Goal: Leave review/rating: Leave review/rating

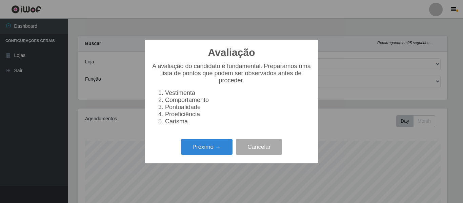
select select "497"
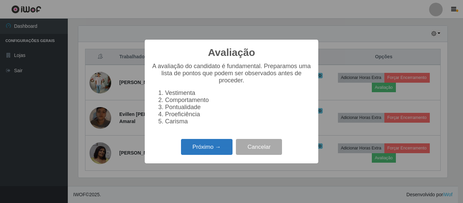
scroll to position [141, 369]
click at [213, 147] on button "Próximo →" at bounding box center [207, 147] width 52 height 16
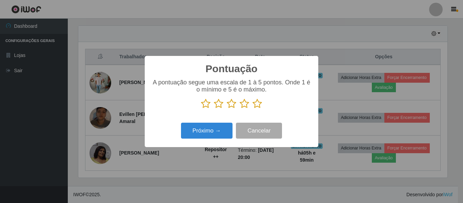
scroll to position [338718, 338490]
click at [257, 106] on icon at bounding box center [256, 104] width 9 height 10
click at [252, 109] on input "radio" at bounding box center [252, 109] width 0 height 0
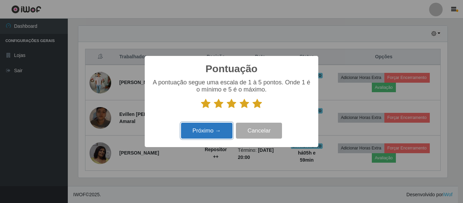
click at [212, 128] on button "Próximo →" at bounding box center [207, 131] width 52 height 16
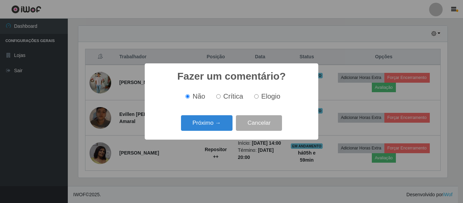
click at [260, 99] on label "Elogio" at bounding box center [265, 97] width 29 height 8
click at [259, 99] on input "Elogio" at bounding box center [256, 96] width 4 height 4
radio input "true"
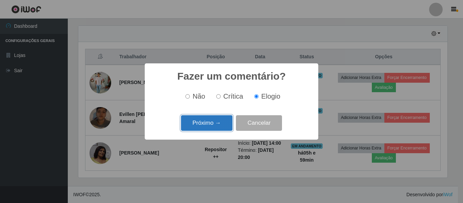
click at [223, 124] on button "Próximo →" at bounding box center [207, 123] width 52 height 16
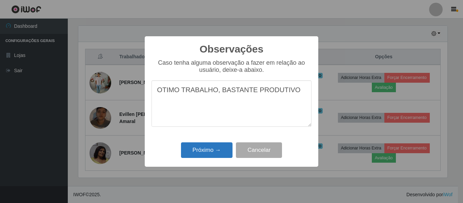
type textarea "OTIMO TRABALHO, BASTANTE PRODUTIVO"
click at [215, 154] on button "Próximo →" at bounding box center [207, 150] width 52 height 16
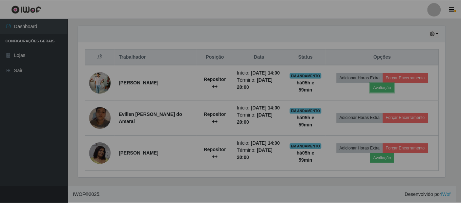
scroll to position [141, 372]
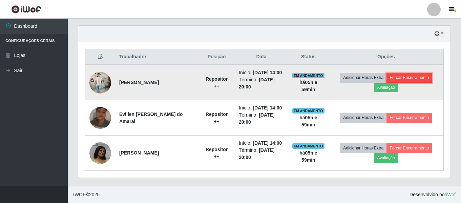
click at [414, 76] on button "Forçar Encerramento" at bounding box center [409, 77] width 45 height 9
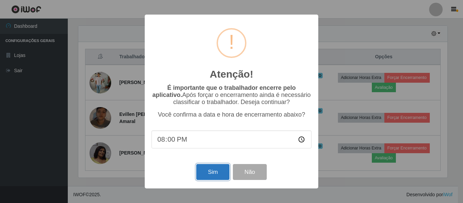
click at [220, 175] on button "Sim" at bounding box center [212, 172] width 33 height 16
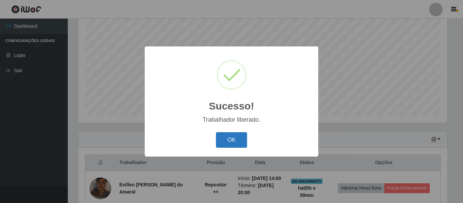
click at [237, 143] on button "OK" at bounding box center [232, 140] width 32 height 16
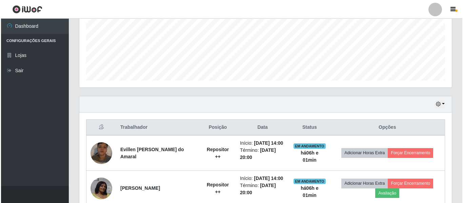
scroll to position [194, 0]
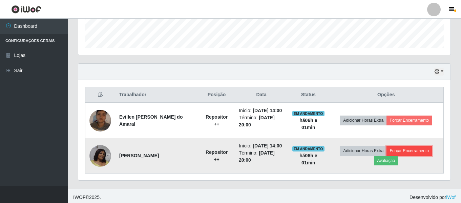
click at [416, 151] on button "Forçar Encerramento" at bounding box center [409, 150] width 45 height 9
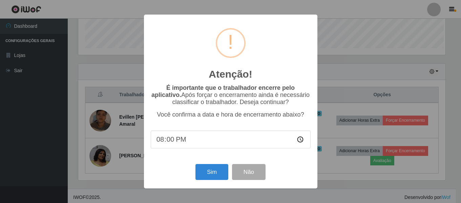
scroll to position [141, 369]
click at [216, 171] on button "Sim" at bounding box center [212, 172] width 33 height 16
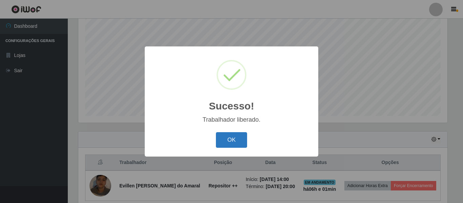
click at [236, 140] on button "OK" at bounding box center [232, 140] width 32 height 16
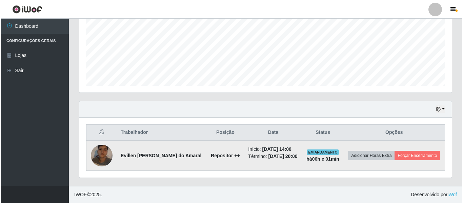
scroll to position [160, 0]
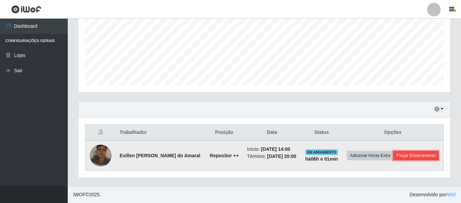
click at [399, 160] on button "Forçar Encerramento" at bounding box center [415, 155] width 45 height 9
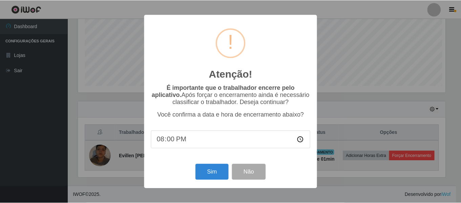
scroll to position [141, 369]
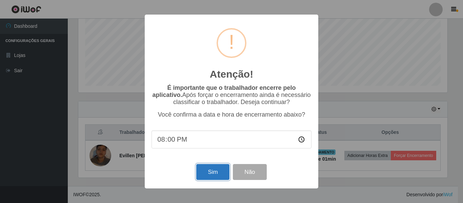
click at [209, 178] on button "Sim" at bounding box center [212, 172] width 33 height 16
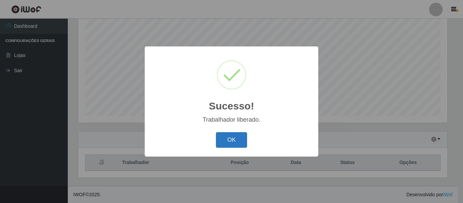
click at [227, 146] on button "OK" at bounding box center [232, 140] width 32 height 16
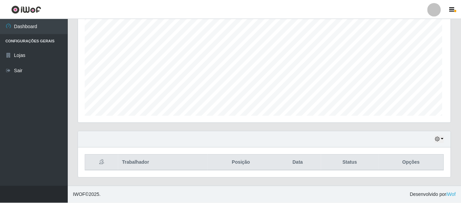
scroll to position [141, 372]
